Goal: Check status

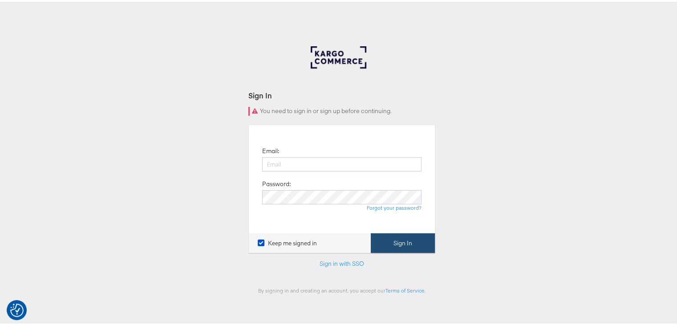
type input "priya.shinde@kargo.com"
click at [399, 243] on button "Sign In" at bounding box center [403, 242] width 64 height 20
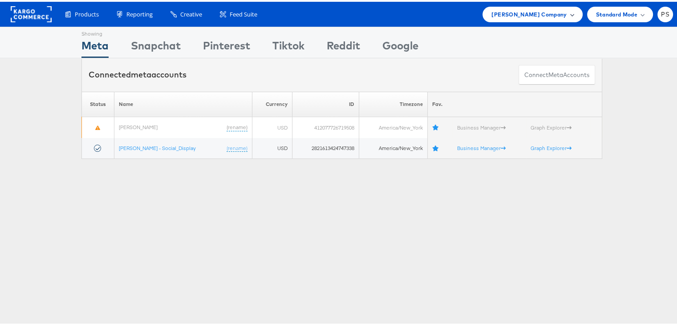
click at [544, 10] on span "Belk Company" at bounding box center [529, 12] width 75 height 9
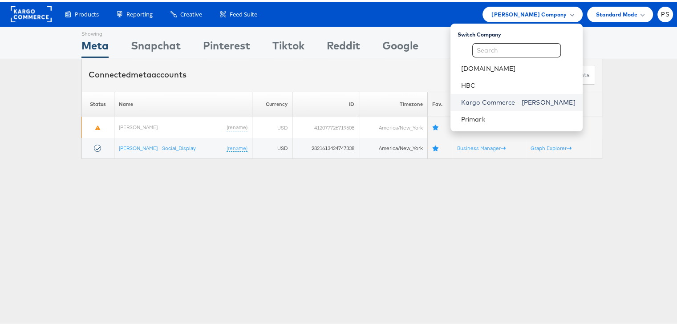
click at [485, 102] on link "Kargo Commerce - Priya Shinde" at bounding box center [518, 100] width 114 height 9
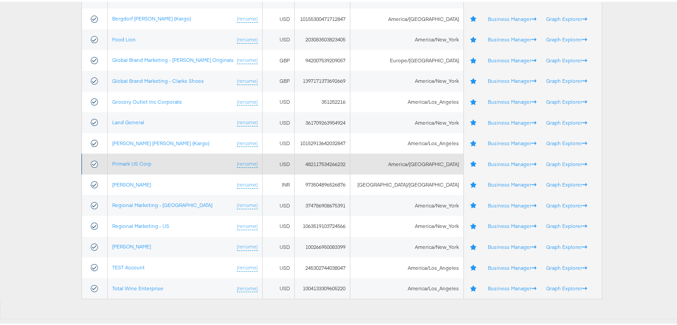
scroll to position [163, 0]
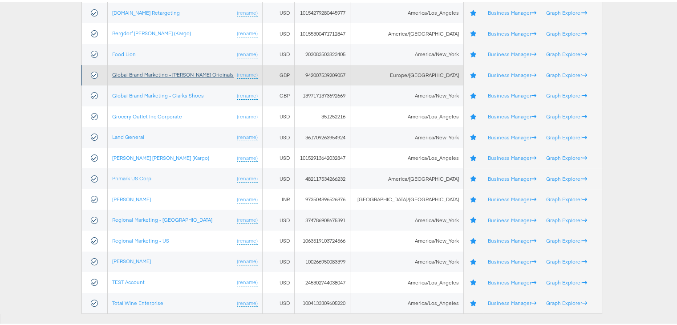
click at [171, 72] on link "Global Brand Marketing - [PERSON_NAME] Originals" at bounding box center [173, 72] width 122 height 7
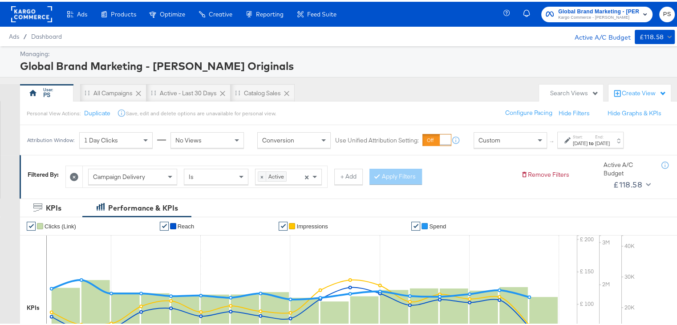
click at [588, 138] on div "Sep 1st 2025" at bounding box center [580, 141] width 15 height 7
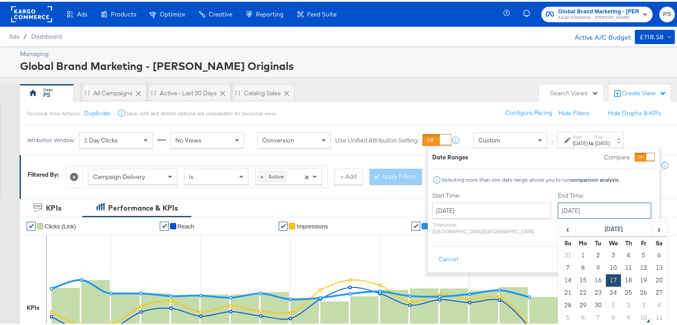
click at [559, 209] on input "September 17th 2025" at bounding box center [605, 209] width 94 height 16
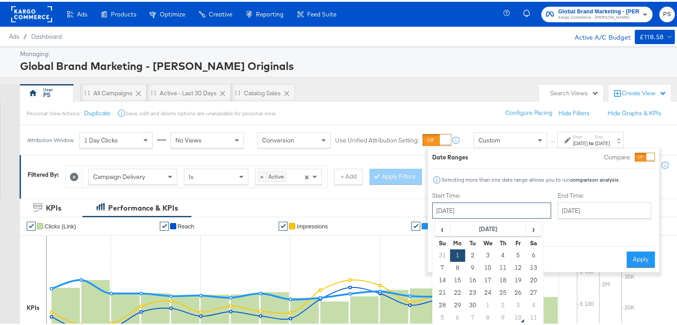
click at [472, 203] on input "September 1st 2025" at bounding box center [491, 209] width 119 height 16
click at [458, 248] on td "1" at bounding box center [457, 254] width 15 height 12
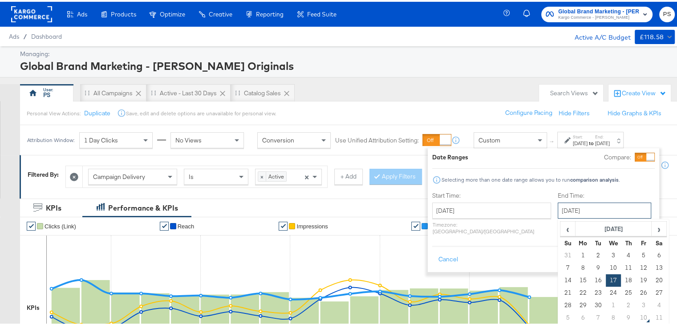
click at [586, 212] on input "September 17th 2025" at bounding box center [605, 209] width 94 height 16
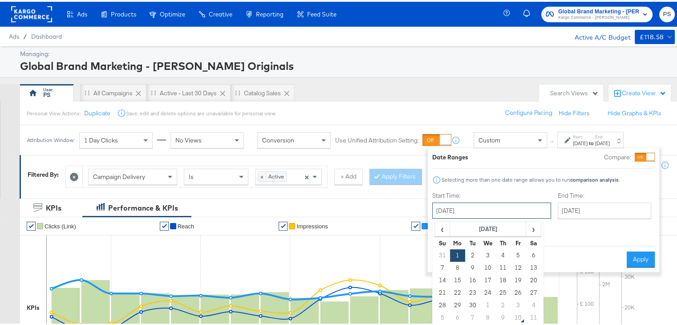
click at [507, 209] on input "September 1st 2025" at bounding box center [491, 209] width 119 height 16
click at [531, 225] on span "›" at bounding box center [534, 226] width 14 height 13
click at [484, 249] on td "1" at bounding box center [487, 254] width 15 height 12
type input "October 1st 2025"
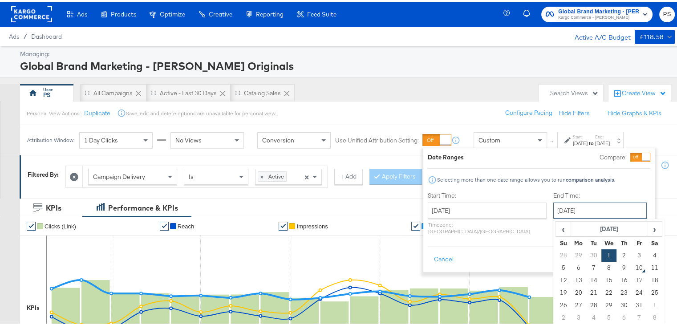
click at [553, 207] on input "October 1st 2025" at bounding box center [600, 209] width 94 height 16
click at [617, 262] on td "9" at bounding box center [624, 266] width 15 height 12
type input "October 9th 2025"
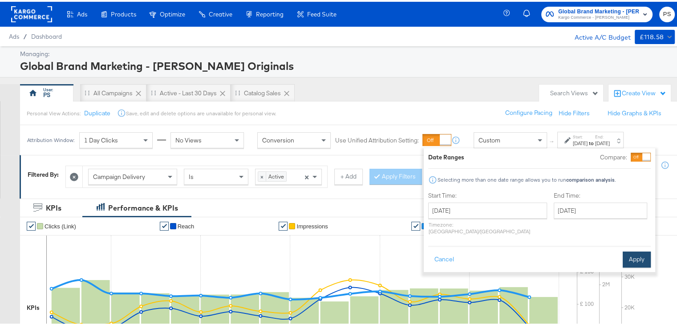
click at [634, 252] on button "Apply" at bounding box center [637, 258] width 28 height 16
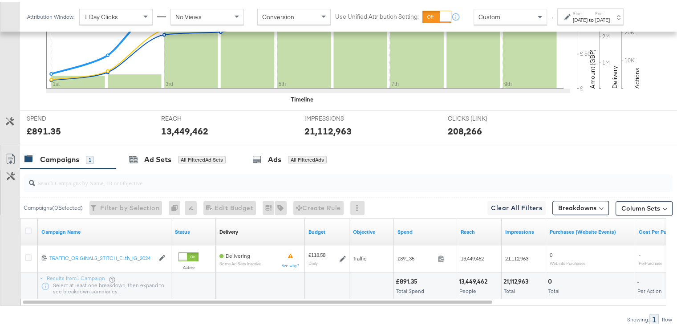
scroll to position [317, 0]
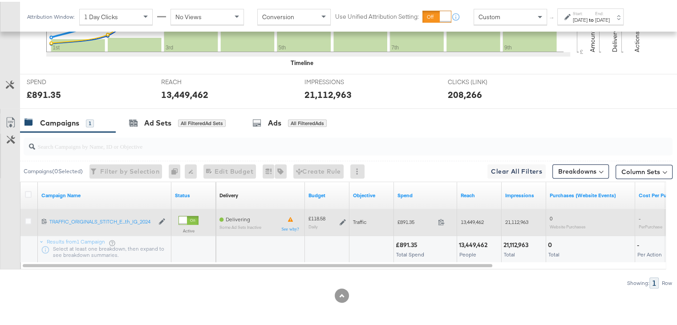
click at [41, 219] on div "6546769842569 TRAFFIC_ORIGINALS_STITCH_EVG_FollowerGrowth_IG_2024 TRAFFIC_ORIGI…" at bounding box center [105, 220] width 134 height 15
click at [45, 220] on icon at bounding box center [44, 219] width 5 height 5
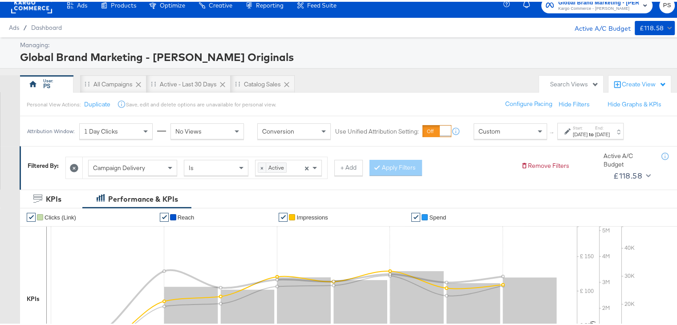
scroll to position [0, 0]
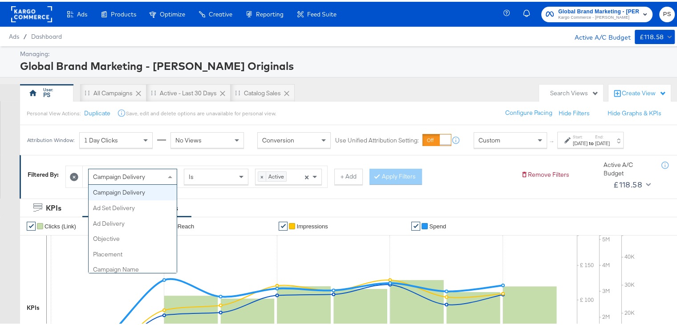
click at [167, 174] on span at bounding box center [171, 174] width 11 height 15
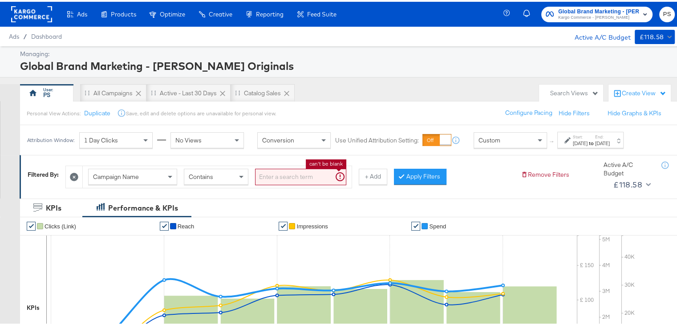
click at [287, 176] on input "search" at bounding box center [300, 175] width 91 height 16
paste input "TRAFFIC_ORIGINALS_STITCH_EVG_FollowerGrowth_IG_2024"
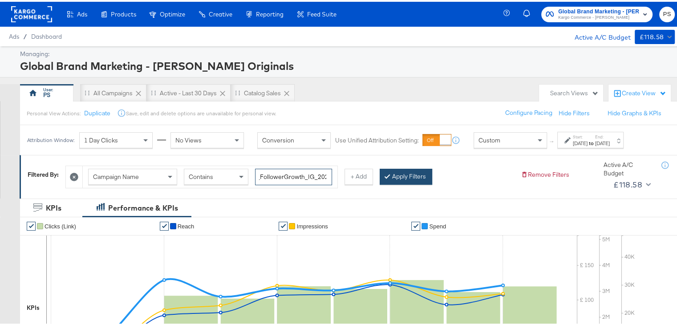
type input "TRAFFIC_ORIGINALS_STITCH_EVG_FollowerGrowth_IG_2024"
click at [399, 173] on button "Apply Filters" at bounding box center [406, 175] width 53 height 16
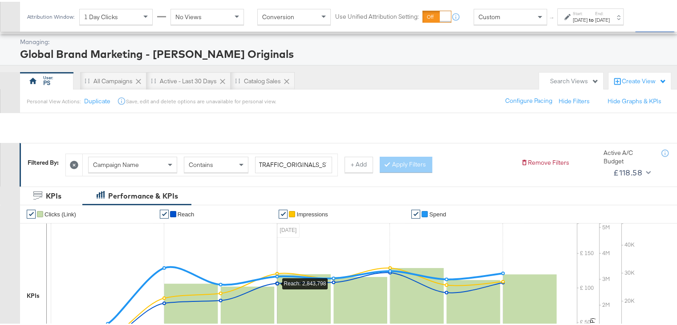
scroll to position [317, 0]
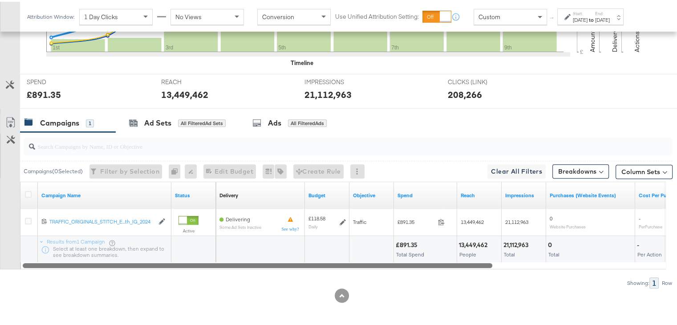
drag, startPoint x: 82, startPoint y: 264, endPoint x: 0, endPoint y: 335, distance: 108.3
